Goal: Use online tool/utility: Utilize a website feature to perform a specific function

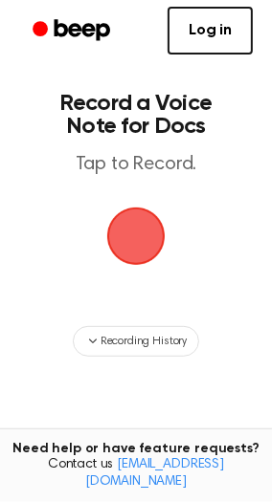
click at [114, 252] on span "button" at bounding box center [136, 236] width 58 height 58
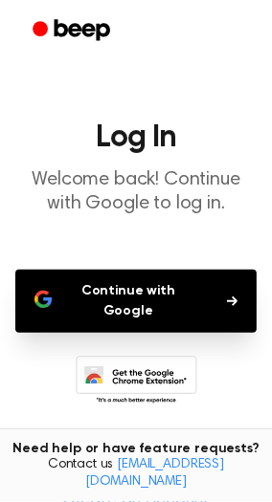
click at [92, 295] on button "Continue with Google" at bounding box center [135, 301] width 241 height 63
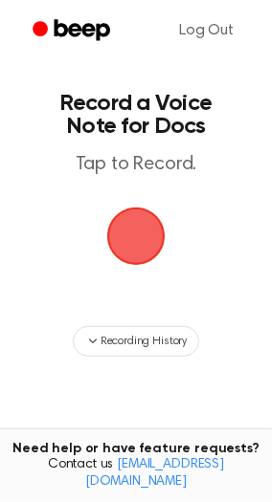
click at [117, 250] on span "button" at bounding box center [136, 236] width 58 height 58
click at [142, 243] on span "button" at bounding box center [135, 236] width 65 height 65
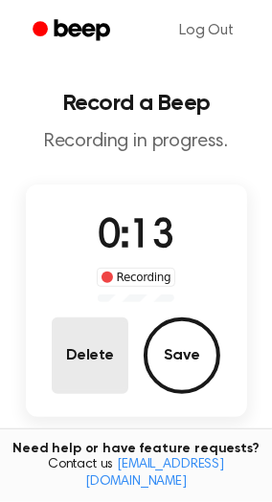
click at [98, 365] on button "Delete" at bounding box center [90, 355] width 76 height 76
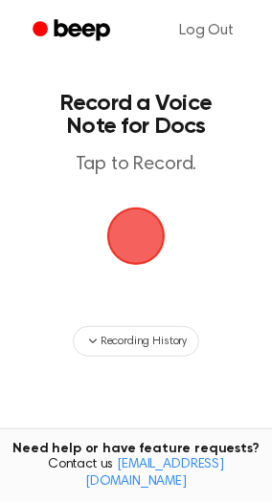
click at [155, 241] on span "button" at bounding box center [136, 236] width 54 height 54
click at [155, 241] on span "button" at bounding box center [136, 236] width 58 height 58
click at [138, 242] on span "button" at bounding box center [136, 236] width 58 height 58
click at [142, 238] on span "button" at bounding box center [135, 236] width 69 height 69
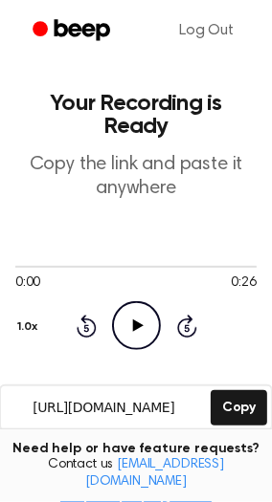
click at [139, 313] on icon "Play Audio" at bounding box center [136, 325] width 49 height 49
click at [55, 448] on button "Delete" at bounding box center [37, 458] width 64 height 20
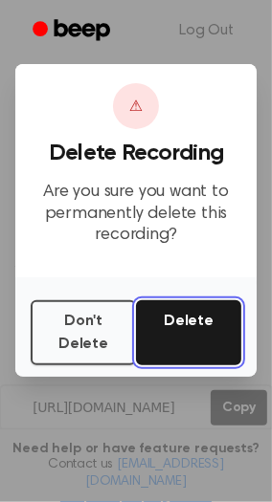
click at [195, 342] on button "Delete" at bounding box center [188, 332] width 105 height 65
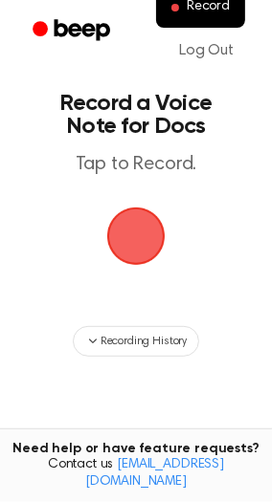
drag, startPoint x: 151, startPoint y: 213, endPoint x: 153, endPoint y: 224, distance: 10.7
click at [153, 217] on span "button" at bounding box center [135, 236] width 69 height 69
click at [123, 225] on span "button" at bounding box center [136, 237] width 62 height 62
click at [137, 235] on span "button" at bounding box center [136, 236] width 54 height 54
click at [137, 235] on span "button" at bounding box center [136, 236] width 58 height 58
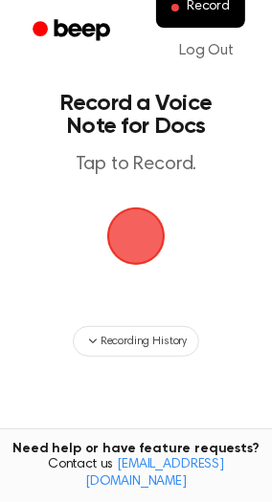
click at [137, 235] on span "button" at bounding box center [136, 236] width 58 height 58
click at [137, 244] on span "button" at bounding box center [136, 236] width 58 height 58
click at [137, 244] on span "button" at bounding box center [136, 237] width 62 height 62
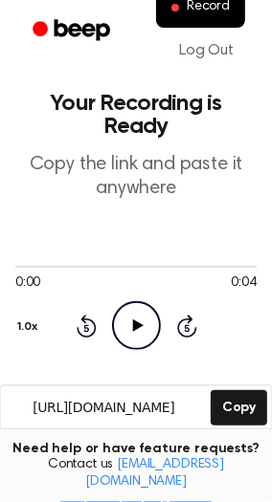
click at [127, 309] on icon "Play Audio" at bounding box center [136, 325] width 49 height 49
